Goal: Information Seeking & Learning: Check status

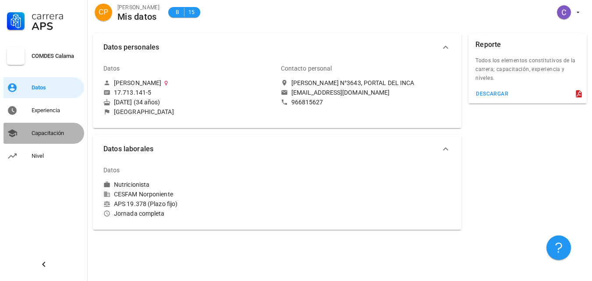
click at [38, 134] on div "Capacitación" at bounding box center [56, 133] width 49 height 7
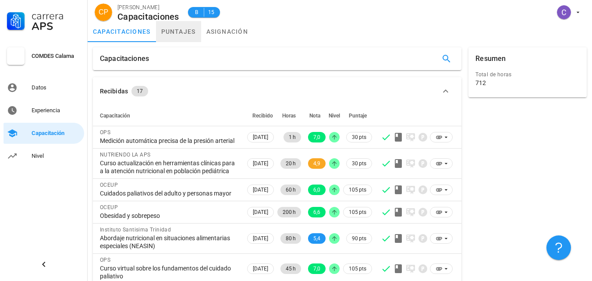
click at [180, 32] on link "puntajes" at bounding box center [178, 31] width 45 height 21
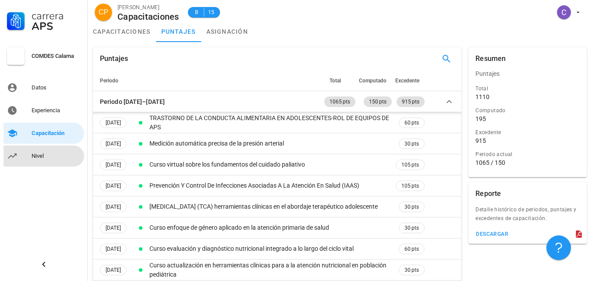
click at [38, 160] on div "Nivel" at bounding box center [56, 156] width 49 height 14
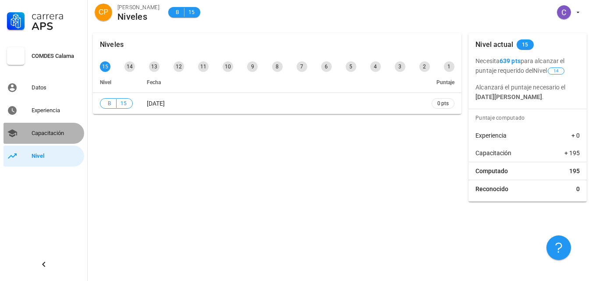
click at [43, 127] on div "Capacitación" at bounding box center [56, 133] width 49 height 14
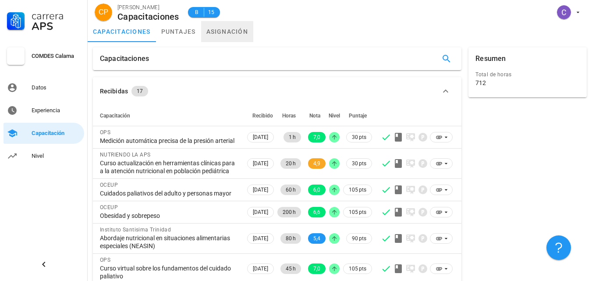
click at [229, 32] on link "asignación" at bounding box center [227, 31] width 53 height 21
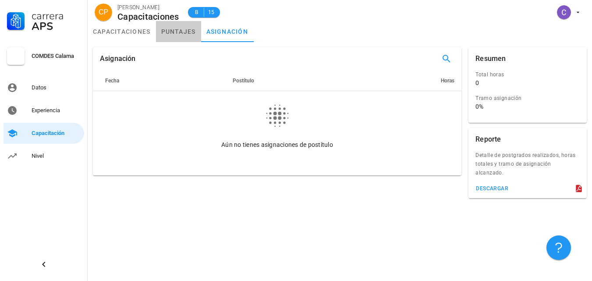
click at [177, 31] on link "puntajes" at bounding box center [178, 31] width 45 height 21
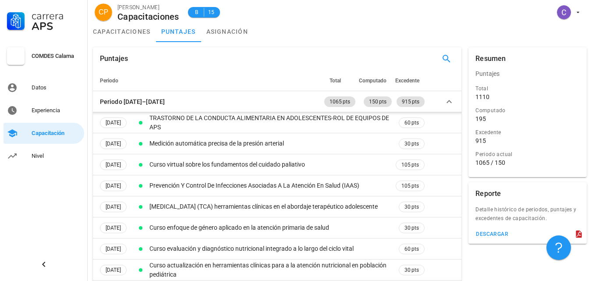
click at [261, 69] on div "Puntajes" at bounding box center [277, 58] width 369 height 23
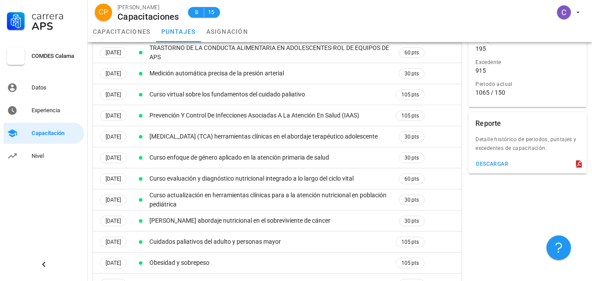
scroll to position [88, 0]
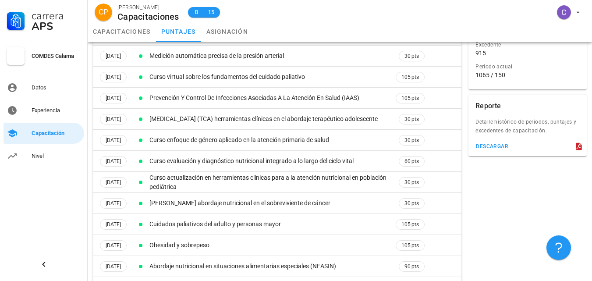
click at [261, 69] on td "Curso virtual sobre los fundamentos del cuidado paliativo" at bounding box center [271, 77] width 246 height 21
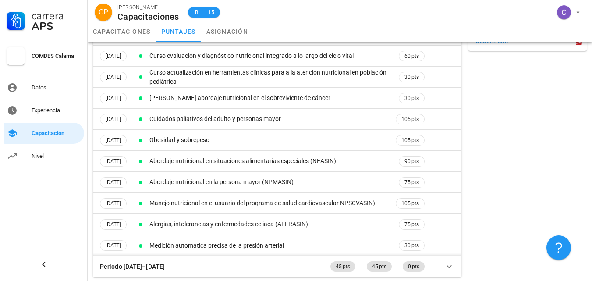
scroll to position [194, 0]
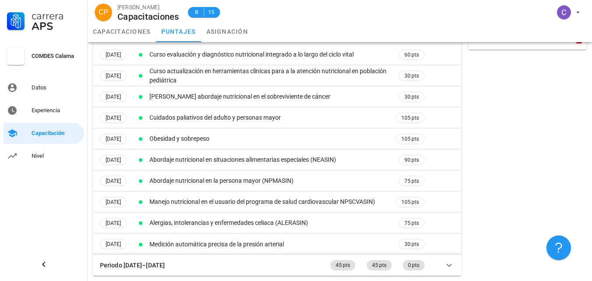
click at [532, 180] on div "Resumen Puntajes Total 1110 Computado 195 Excedente 915 Periodo actual 1065 / 1…" at bounding box center [527, 64] width 125 height 429
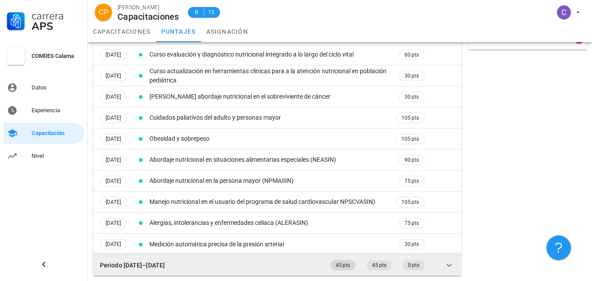
click at [344, 265] on span "45 pts" at bounding box center [343, 265] width 14 height 11
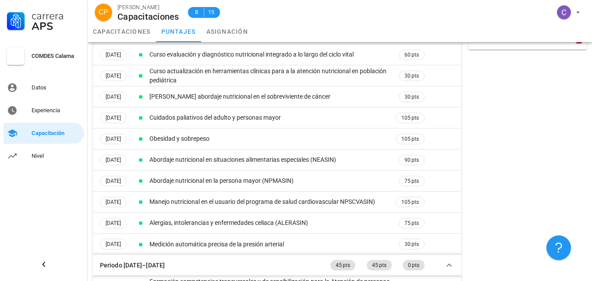
click at [501, 207] on div "Resumen Puntajes Total 1110 Computado 195 Excedente 915 Periodo actual 1065 / 1…" at bounding box center [527, 75] width 125 height 451
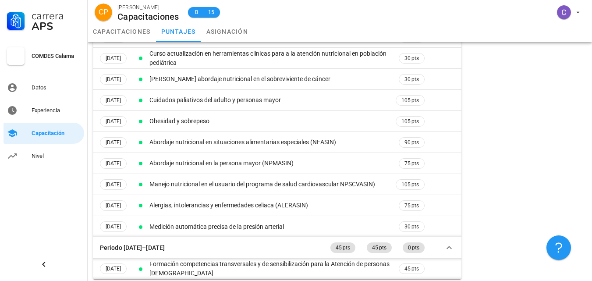
scroll to position [215, 0]
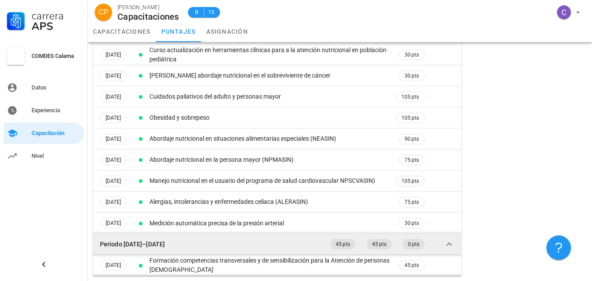
click at [451, 240] on icon at bounding box center [449, 244] width 11 height 11
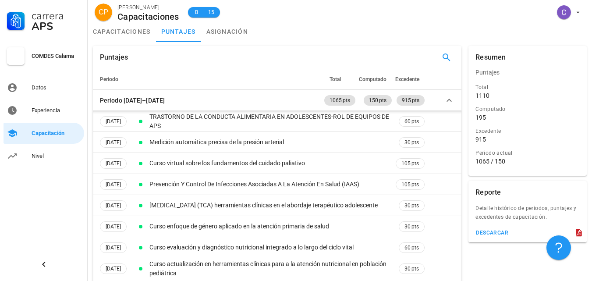
scroll to position [0, 0]
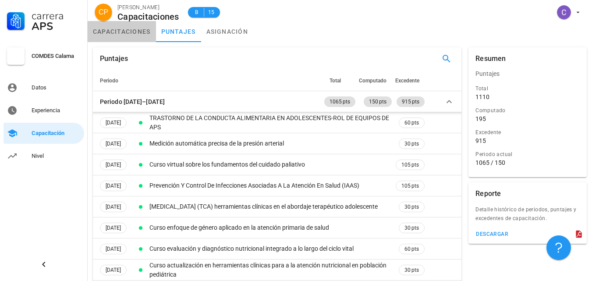
click at [125, 28] on link "capacitaciones" at bounding box center [122, 31] width 68 height 21
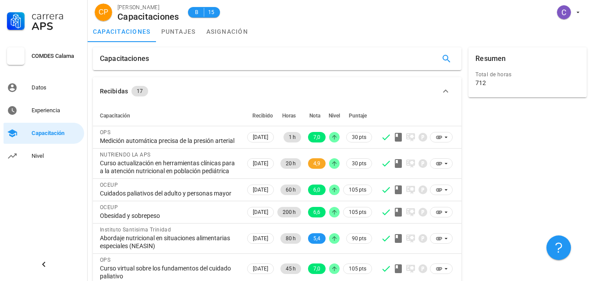
click at [490, 158] on div "Resumen Total de horas 712" at bounding box center [527, 239] width 125 height 390
click at [46, 56] on div "COMDES Calama" at bounding box center [56, 56] width 49 height 7
click at [34, 88] on div "Datos" at bounding box center [56, 87] width 49 height 7
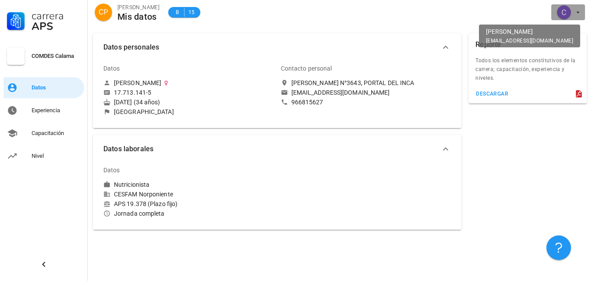
click at [578, 9] on icon "button" at bounding box center [578, 12] width 7 height 7
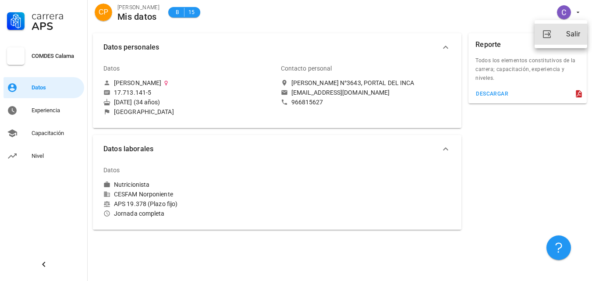
click at [571, 34] on div "Salir" at bounding box center [573, 34] width 14 height 18
